Goal: Transaction & Acquisition: Book appointment/travel/reservation

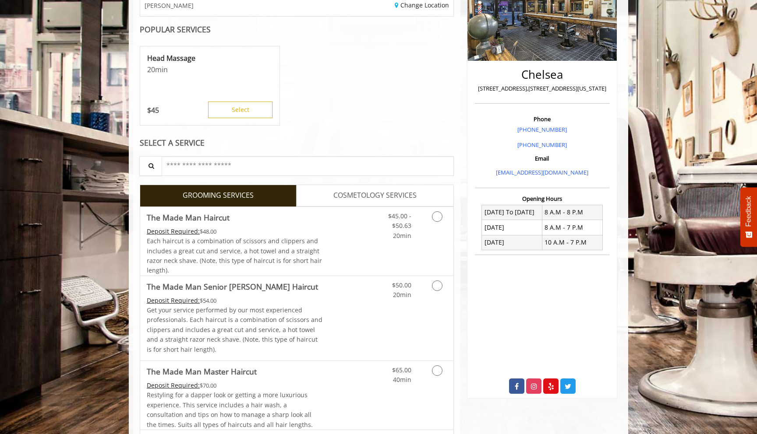
scroll to position [158, 0]
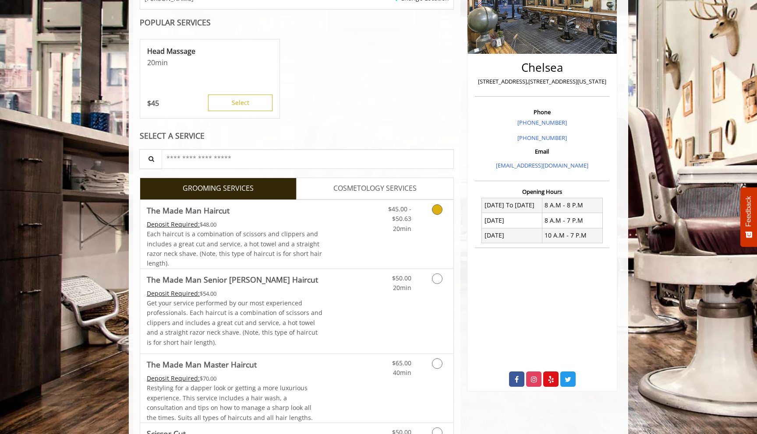
click at [424, 220] on div "Grooming services" at bounding box center [435, 217] width 35 height 34
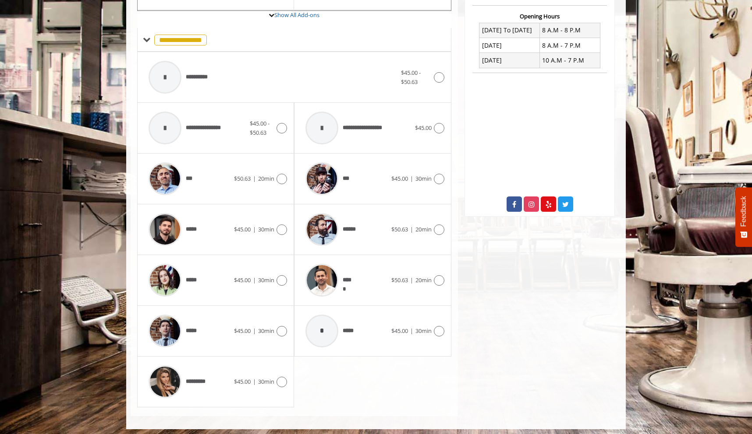
scroll to position [337, 0]
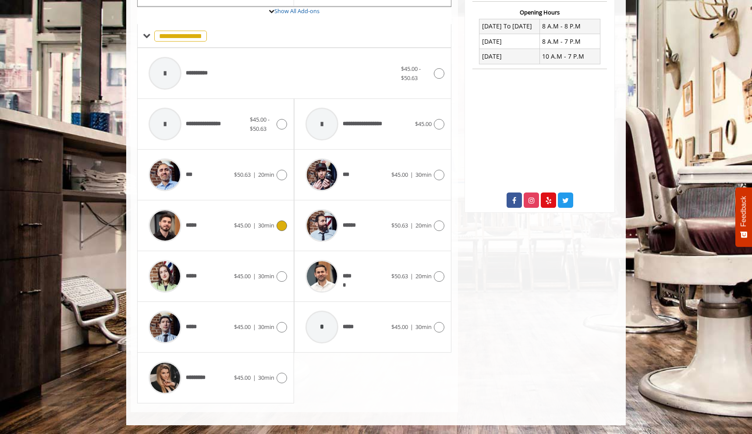
click at [283, 228] on icon at bounding box center [281, 226] width 11 height 11
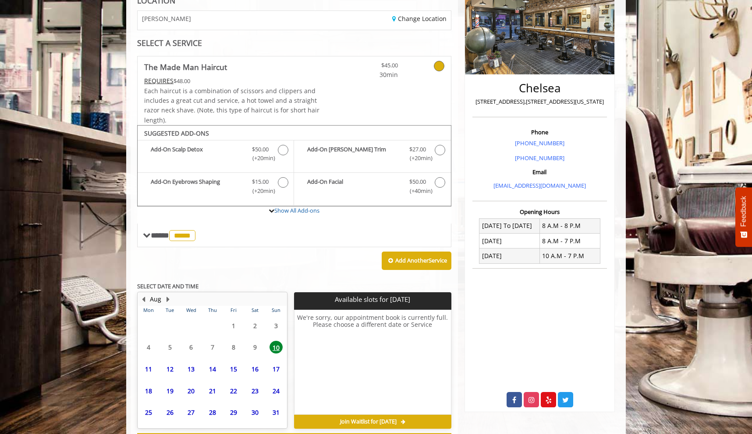
scroll to position [175, 0]
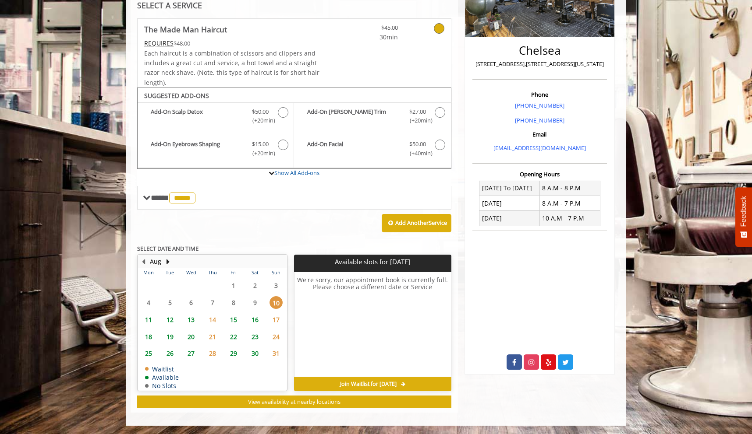
click at [147, 317] on span "11" at bounding box center [148, 320] width 13 height 13
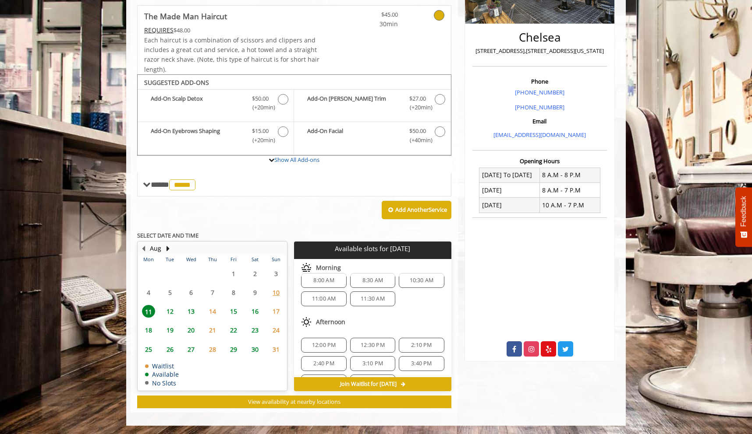
scroll to position [0, 0]
click at [275, 293] on span "10" at bounding box center [275, 292] width 13 height 13
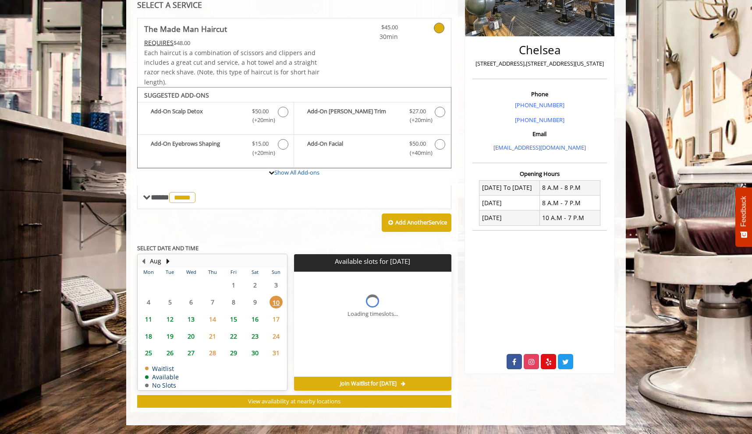
scroll to position [175, 0]
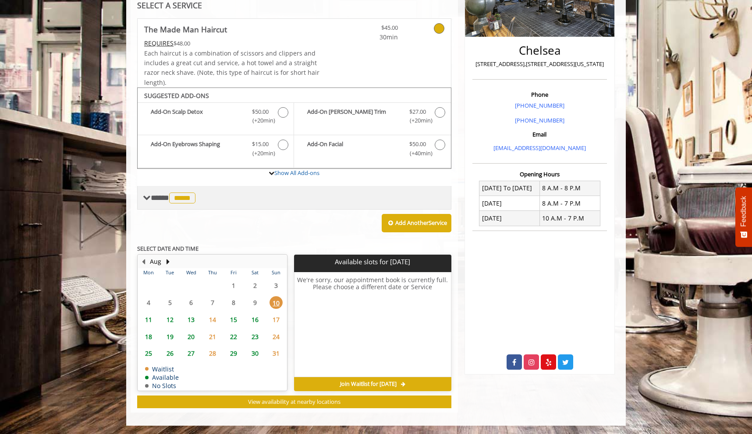
click at [147, 201] on span at bounding box center [147, 198] width 8 height 8
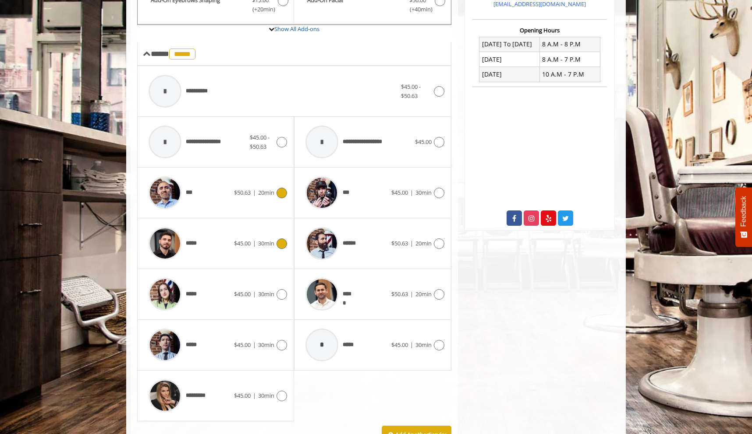
scroll to position [320, 0]
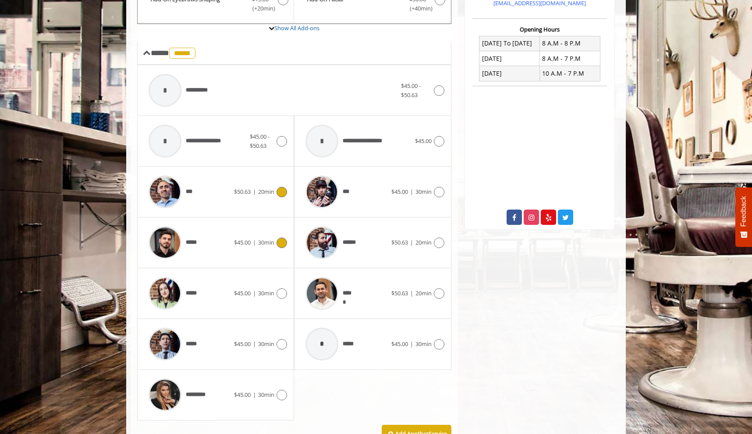
click at [253, 192] on span "|" at bounding box center [254, 192] width 3 height 8
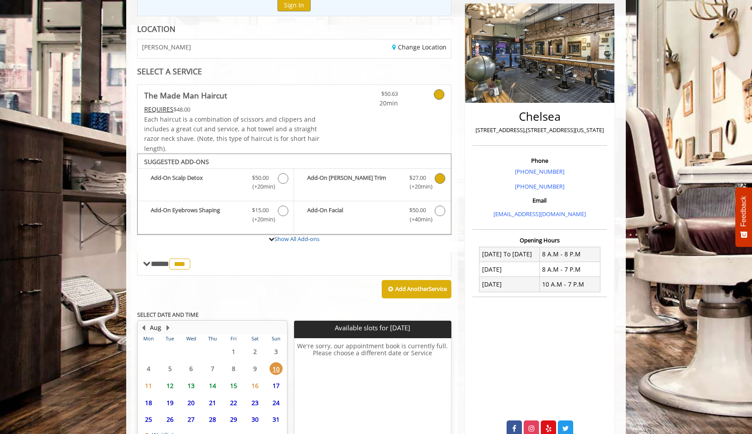
scroll to position [175, 0]
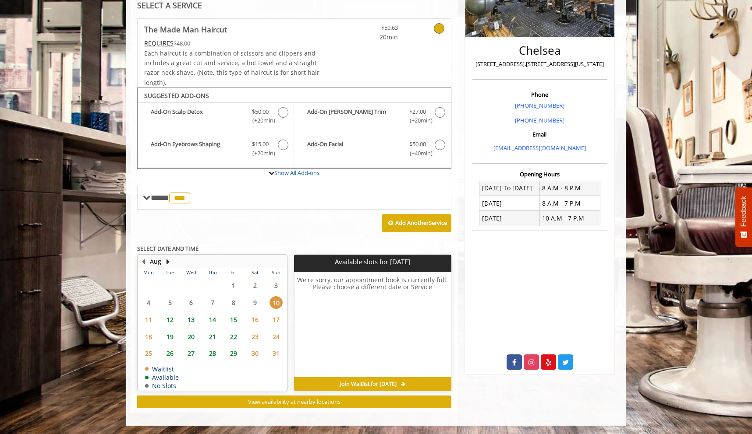
click at [148, 321] on span "11" at bounding box center [148, 320] width 13 height 13
click at [163, 318] on span "12" at bounding box center [169, 320] width 13 height 13
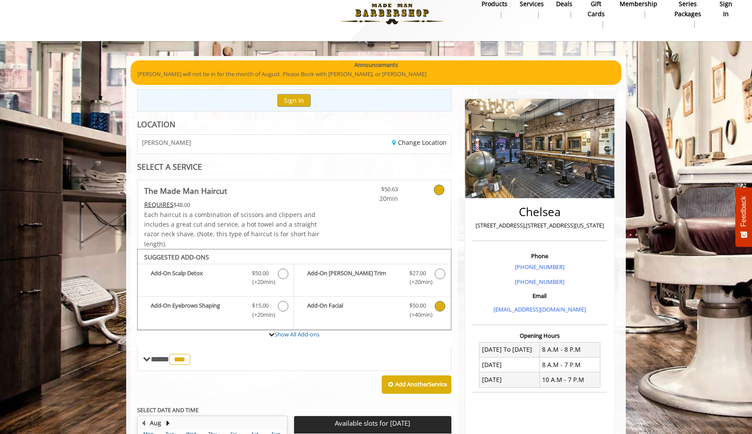
scroll to position [17, 0]
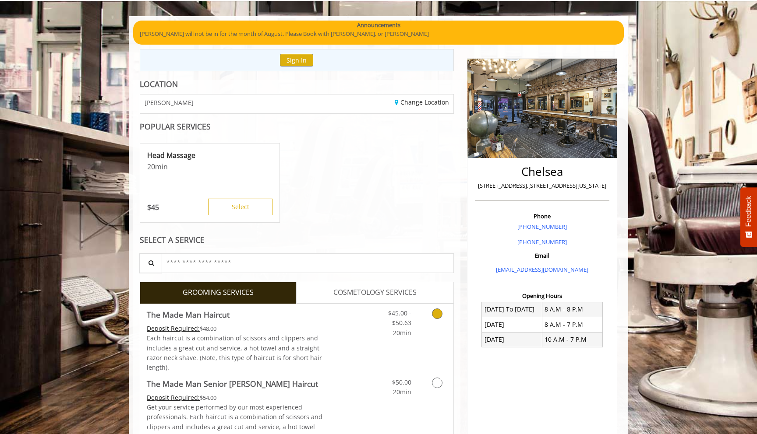
click at [313, 327] on div "Deposit Required: $48.00" at bounding box center [235, 329] width 176 height 10
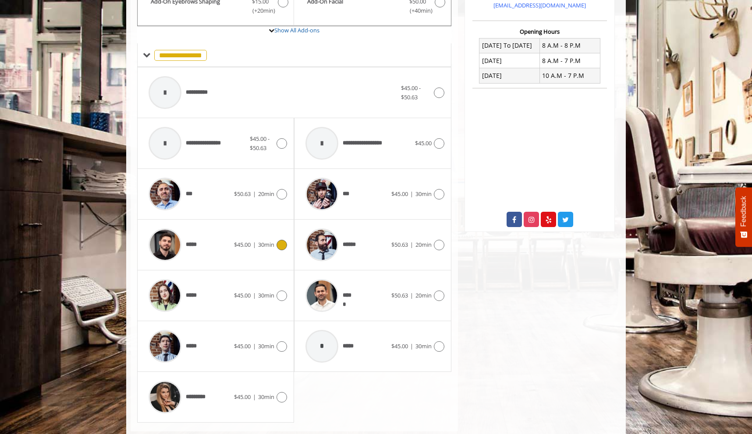
scroll to position [331, 0]
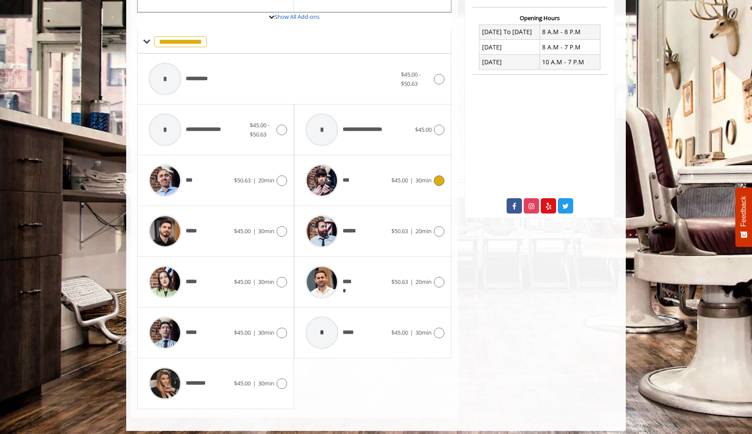
click at [354, 189] on div "***" at bounding box center [346, 181] width 90 height 42
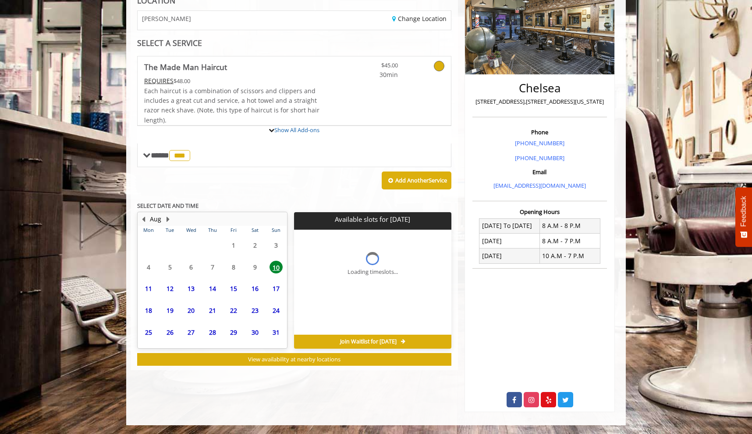
scroll to position [175, 0]
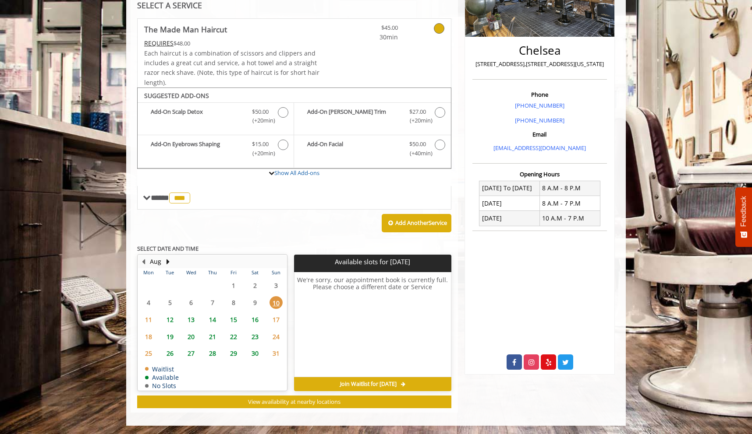
click at [169, 318] on span "12" at bounding box center [169, 320] width 13 height 13
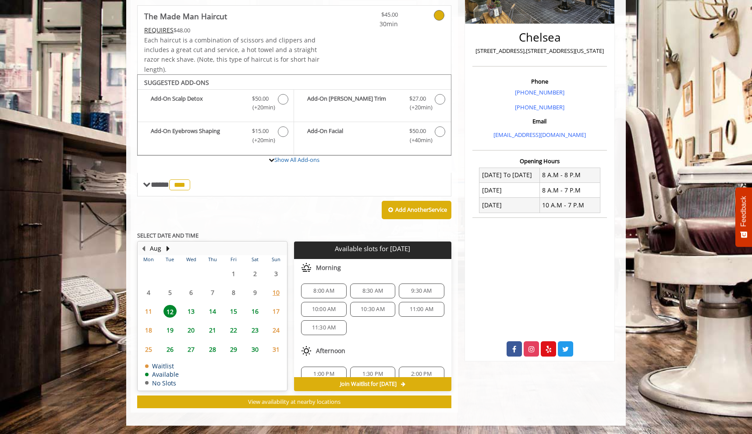
click at [148, 314] on span "11" at bounding box center [148, 311] width 13 height 13
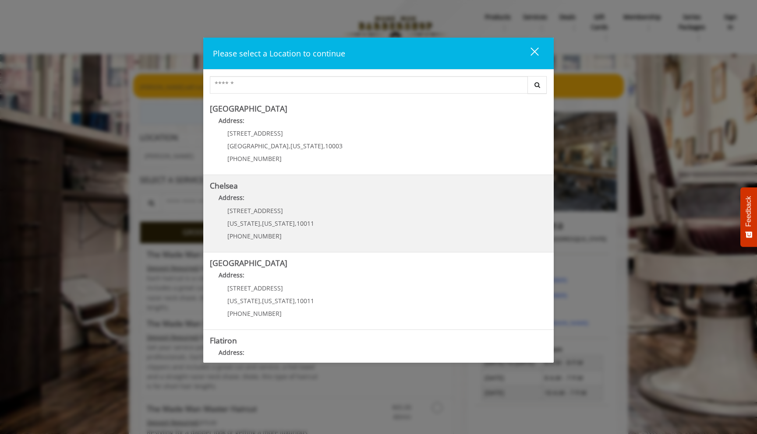
click at [376, 234] on link "Chelsea Address: 169/170 W 23rd St New York , New York , 10011 (917) 639-3902" at bounding box center [378, 214] width 337 height 64
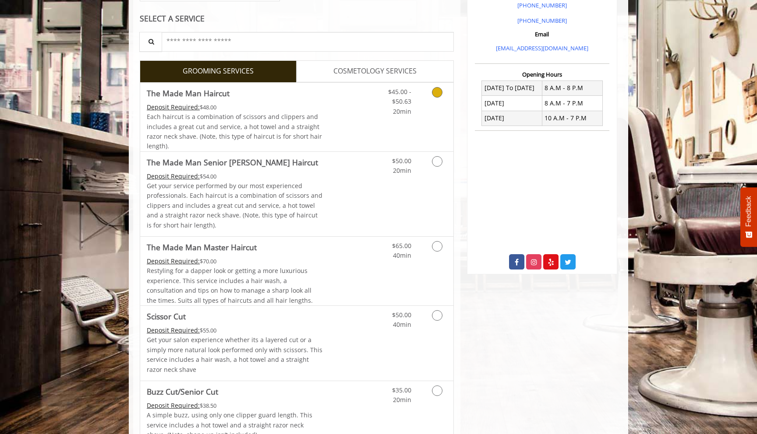
scroll to position [276, 0]
click at [384, 175] on link "$50.00 20min" at bounding box center [393, 163] width 36 height 24
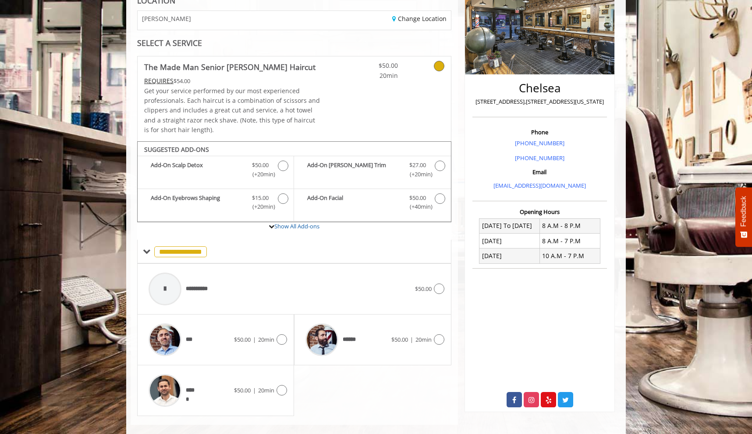
scroll to position [149, 0]
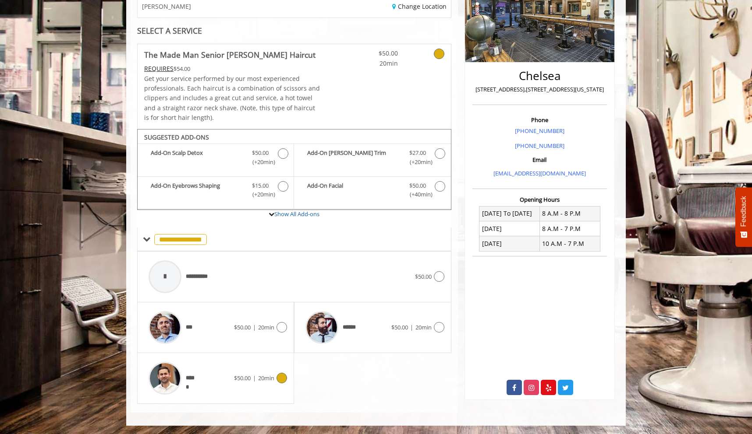
click at [279, 377] on icon at bounding box center [281, 378] width 11 height 11
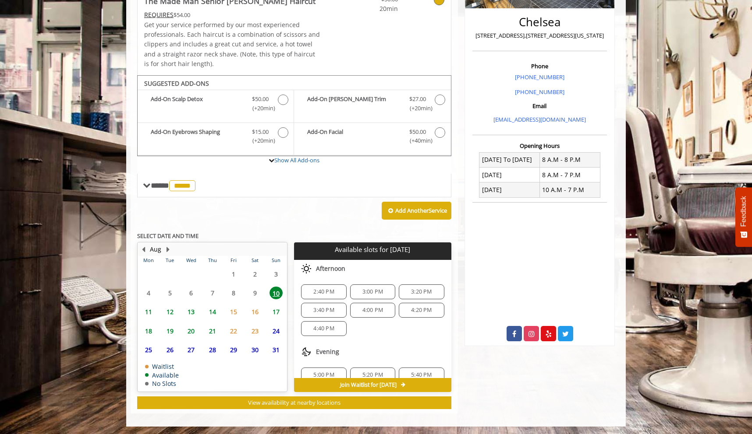
scroll to position [204, 0]
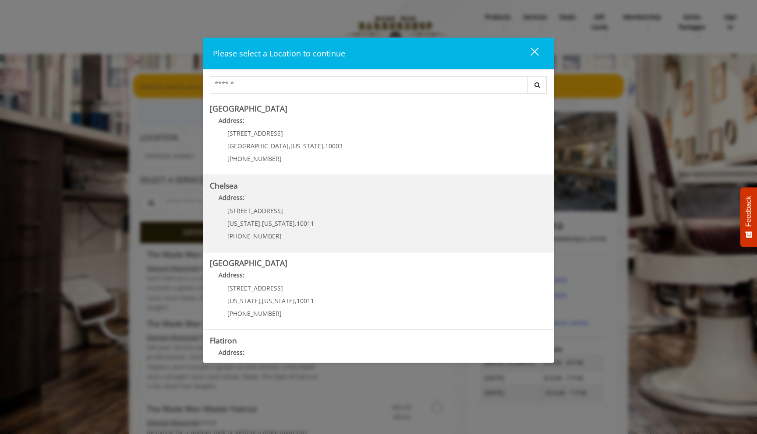
click at [316, 225] on link "Chelsea Address: 169/170 W 23rd St New York , New York , 10011 (917) 639-3902" at bounding box center [378, 214] width 337 height 64
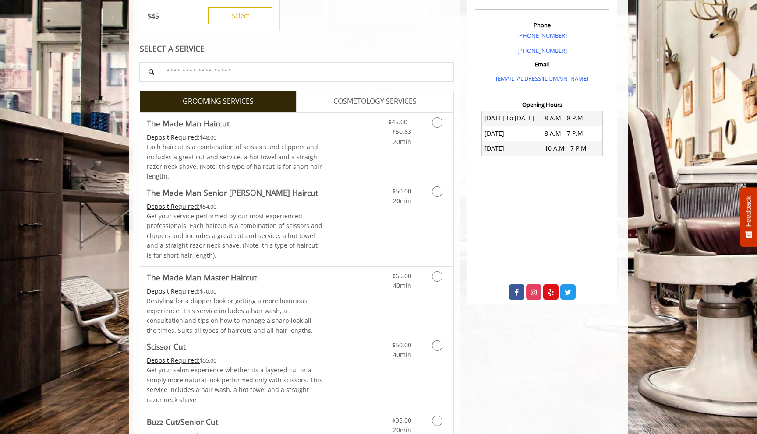
scroll to position [245, 0]
